Goal: Information Seeking & Learning: Learn about a topic

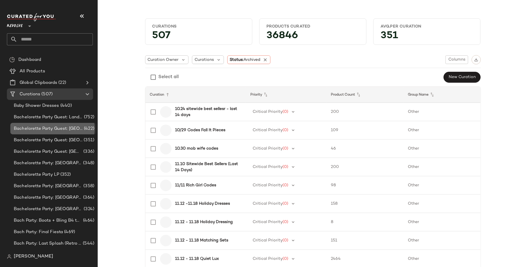
click at [45, 131] on span "Bachelorette Party Guest: [GEOGRAPHIC_DATA]" at bounding box center [48, 129] width 69 height 7
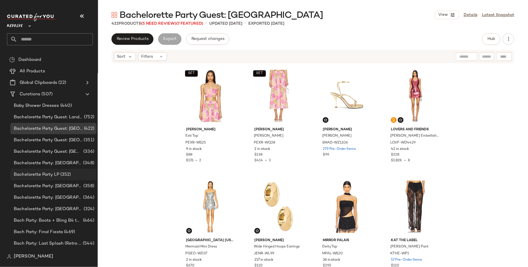
click at [46, 178] on div "Bachelorette Party LP (352)" at bounding box center [53, 174] width 86 height 11
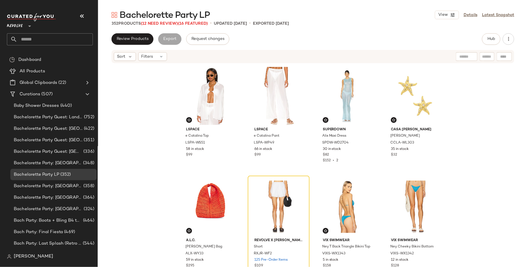
click at [144, 175] on div "LSPACE e Catalina Top LSPA-WS51 58 in stock $99 LSPACE e Catalina Pant LSPA-WP4…" at bounding box center [313, 174] width 430 height 221
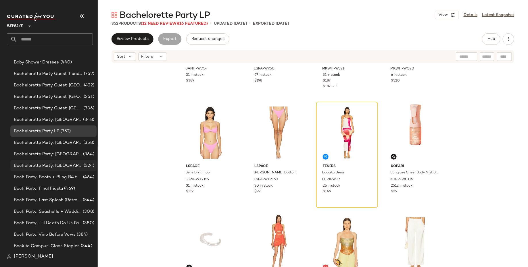
scroll to position [46, 0]
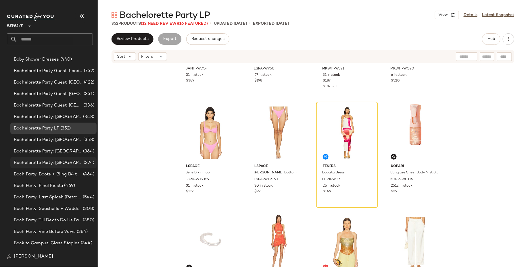
click at [56, 214] on div "Bach Party: Seashells + Wedding Bells (308)" at bounding box center [53, 208] width 86 height 11
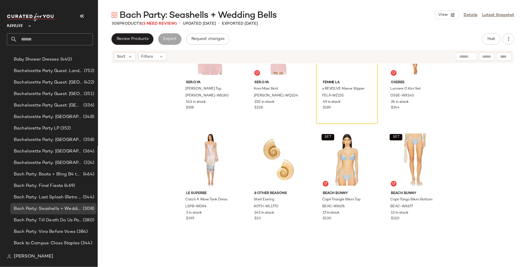
scroll to position [3117, 0]
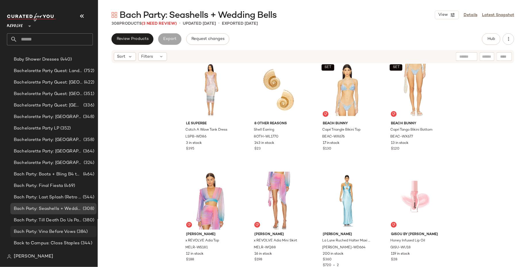
click at [50, 227] on div "Bach Party: Vino Before Vows (384)" at bounding box center [53, 231] width 86 height 11
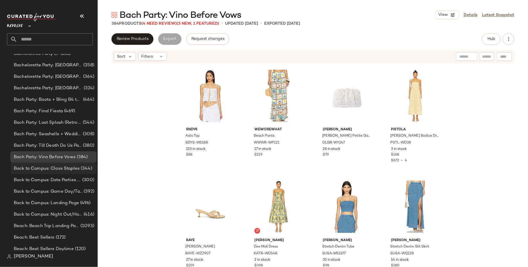
scroll to position [124, 0]
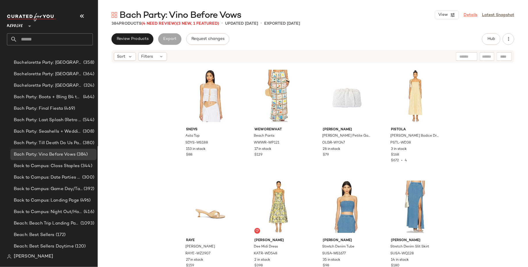
click at [467, 13] on link "Details" at bounding box center [471, 15] width 14 height 6
click at [454, 9] on div "Bach Party: Vino Before Vows View Details Latest Snapshot" at bounding box center [313, 14] width 430 height 11
click at [454, 16] on icon "button" at bounding box center [452, 14] width 5 height 5
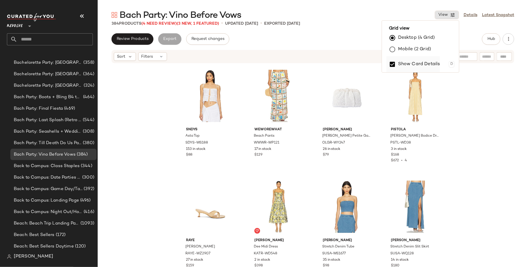
click at [420, 61] on label "Show Card Details" at bounding box center [419, 64] width 42 height 16
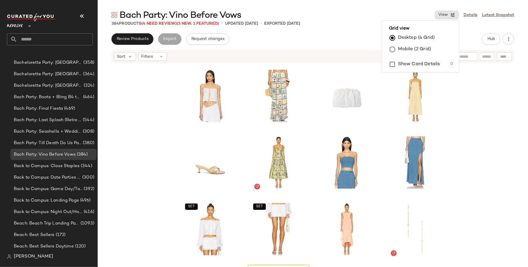
click at [512, 92] on div "SET SET" at bounding box center [313, 174] width 430 height 221
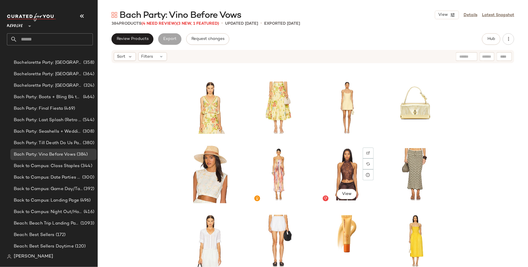
scroll to position [1193, 0]
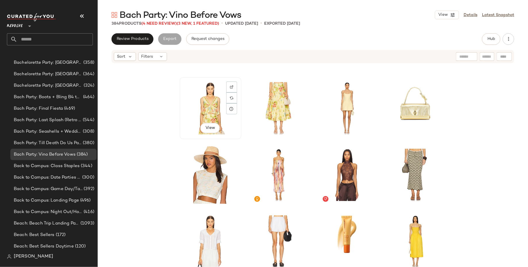
click at [213, 100] on div "View" at bounding box center [211, 108] width 58 height 58
click at [270, 100] on div "View" at bounding box center [279, 108] width 58 height 58
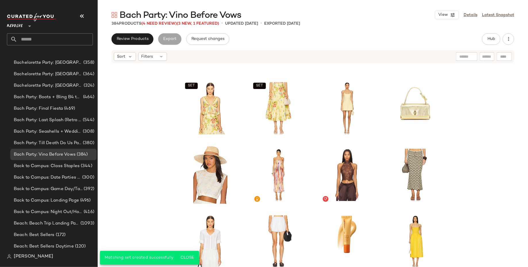
click at [155, 222] on div "SET SET SET SET" at bounding box center [313, 174] width 430 height 221
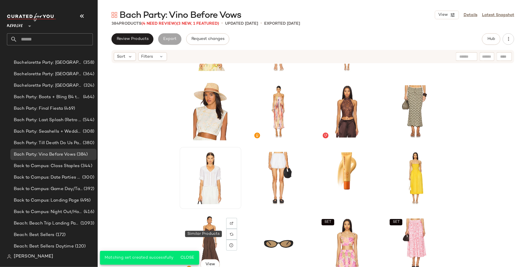
scroll to position [1256, 0]
click at [266, 177] on div "View" at bounding box center [279, 178] width 58 height 58
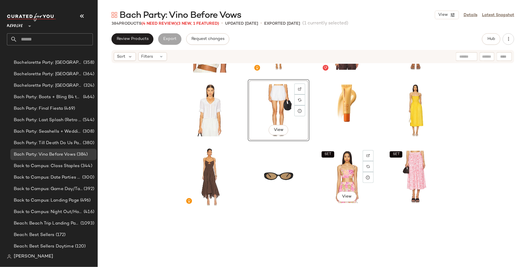
scroll to position [1327, 0]
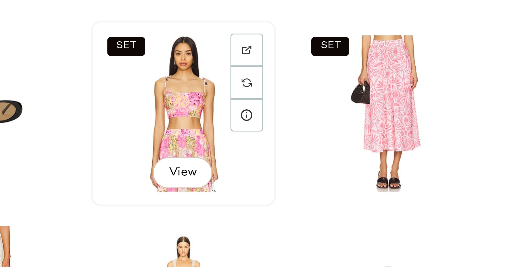
click at [360, 184] on div "SET View" at bounding box center [347, 174] width 58 height 58
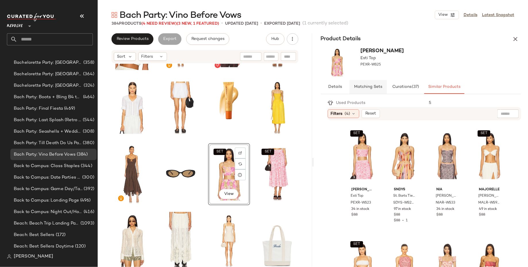
click at [360, 87] on span "Matching Sets" at bounding box center [368, 87] width 28 height 5
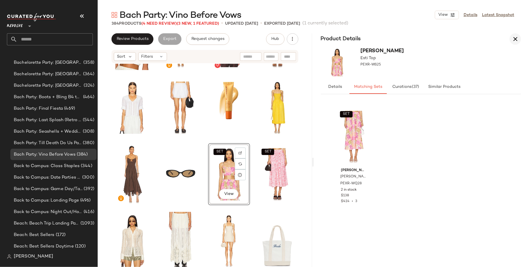
click at [518, 40] on icon "button" at bounding box center [515, 39] width 7 height 7
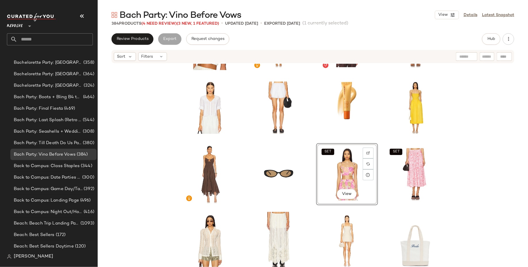
click at [477, 169] on div "SET View SET" at bounding box center [313, 174] width 430 height 221
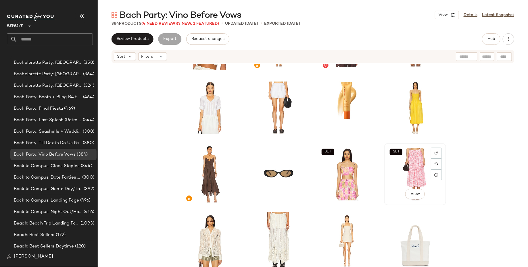
click at [413, 184] on div "SET View" at bounding box center [415, 174] width 58 height 58
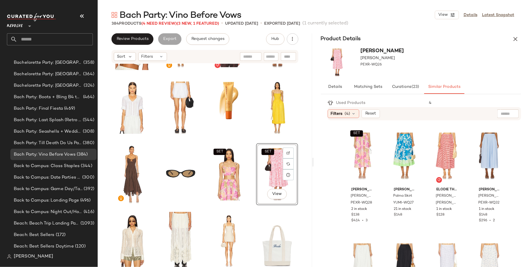
click at [375, 97] on div "Used Products 4 Filters (4) Reset SET [PERSON_NAME] Skirt PEXR-WQ28 2 in stock …" at bounding box center [425, 194] width 208 height 195
click at [375, 89] on span "Matching Sets" at bounding box center [368, 87] width 28 height 5
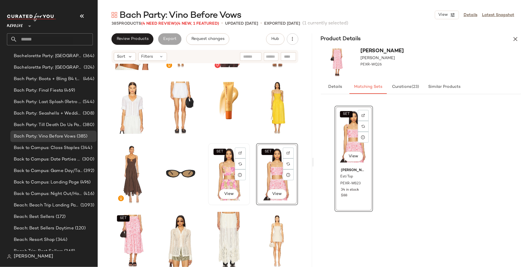
scroll to position [124, 0]
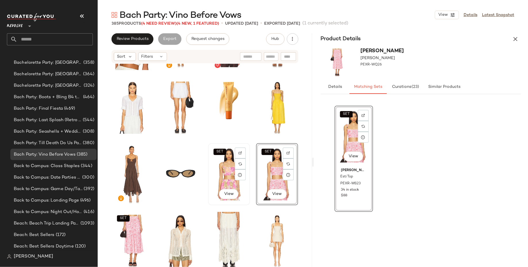
click at [219, 179] on div "SET View" at bounding box center [229, 174] width 38 height 58
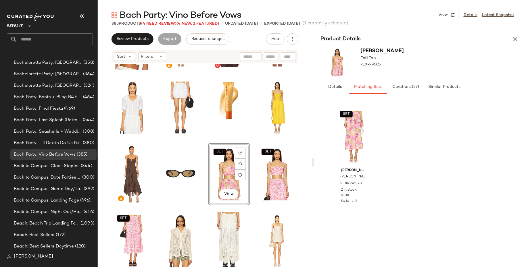
click at [219, 179] on div "SET View" at bounding box center [229, 174] width 38 height 58
click at [516, 37] on icon "button" at bounding box center [515, 39] width 7 height 7
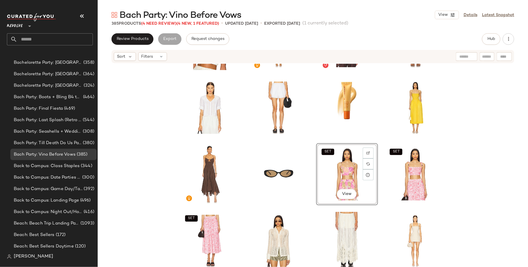
click at [343, 176] on div "SET View" at bounding box center [347, 174] width 58 height 58
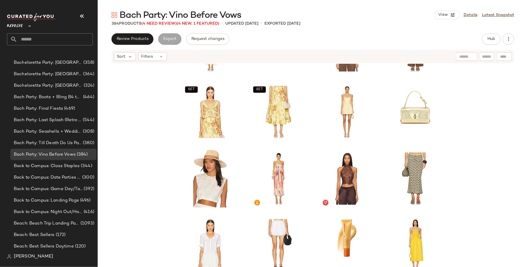
scroll to position [1191, 0]
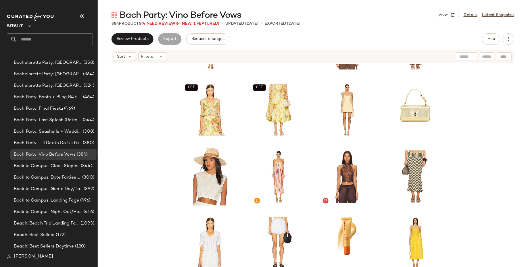
click at [472, 167] on div "SET SET SET SET" at bounding box center [313, 174] width 430 height 221
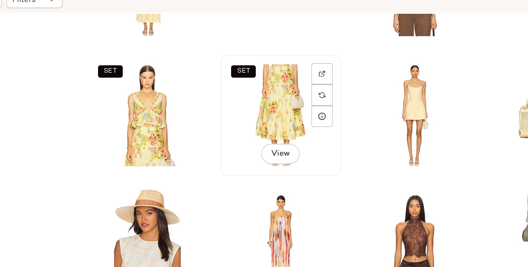
scroll to position [1182, 0]
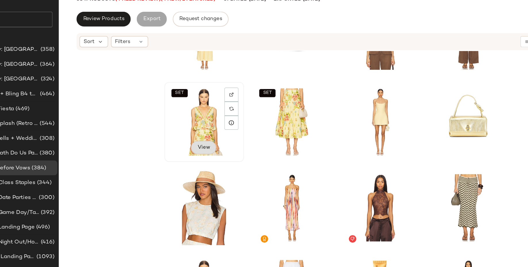
click at [208, 139] on span "View" at bounding box center [210, 139] width 10 height 5
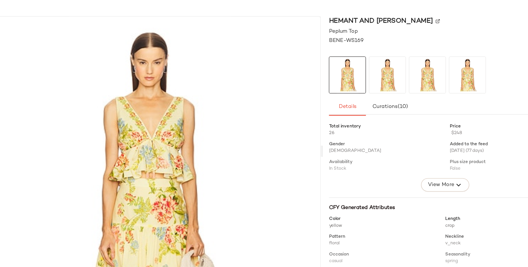
click at [352, 88] on img at bounding box center [353, 82] width 28 height 28
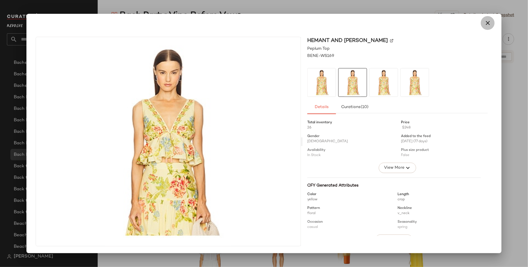
click at [487, 25] on icon "button" at bounding box center [487, 23] width 7 height 7
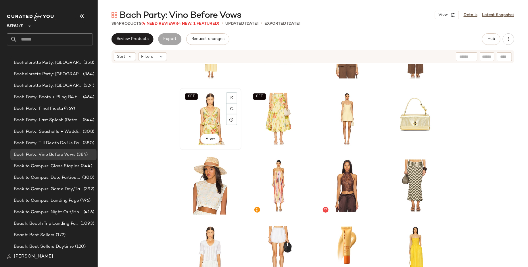
click at [206, 112] on div "SET View" at bounding box center [211, 119] width 58 height 58
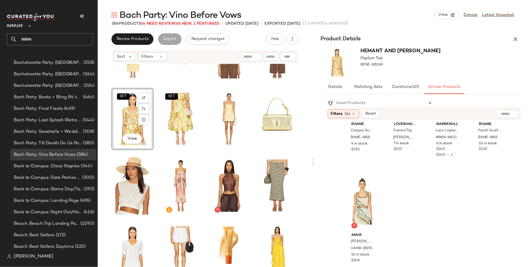
scroll to position [508, 0]
click at [410, 88] on span "Curations (10)" at bounding box center [406, 87] width 28 height 5
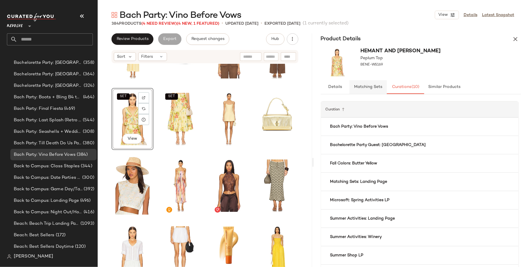
click at [365, 88] on span "Matching Sets" at bounding box center [368, 87] width 28 height 5
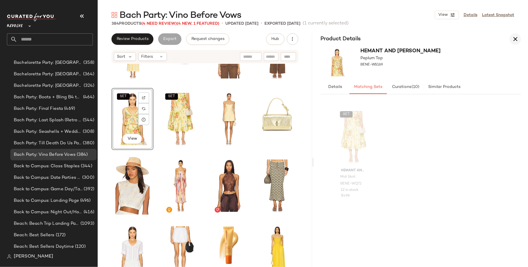
click at [513, 40] on icon "button" at bounding box center [515, 39] width 7 height 7
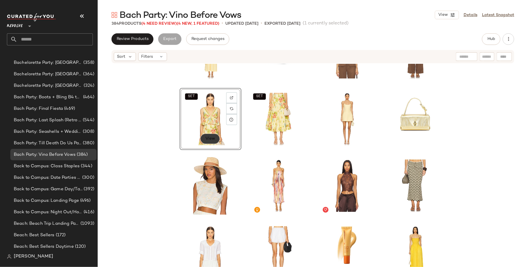
click at [206, 139] on span "View" at bounding box center [210, 139] width 10 height 5
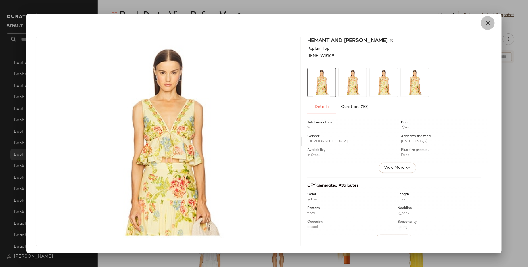
click at [487, 24] on icon "button" at bounding box center [487, 23] width 7 height 7
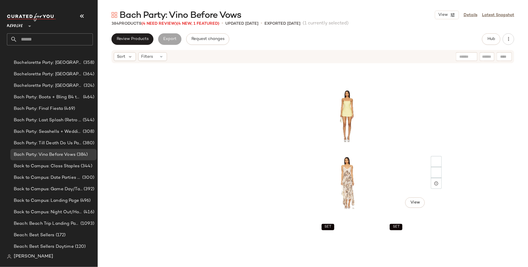
scroll to position [2220, 0]
